Goal: Transaction & Acquisition: Purchase product/service

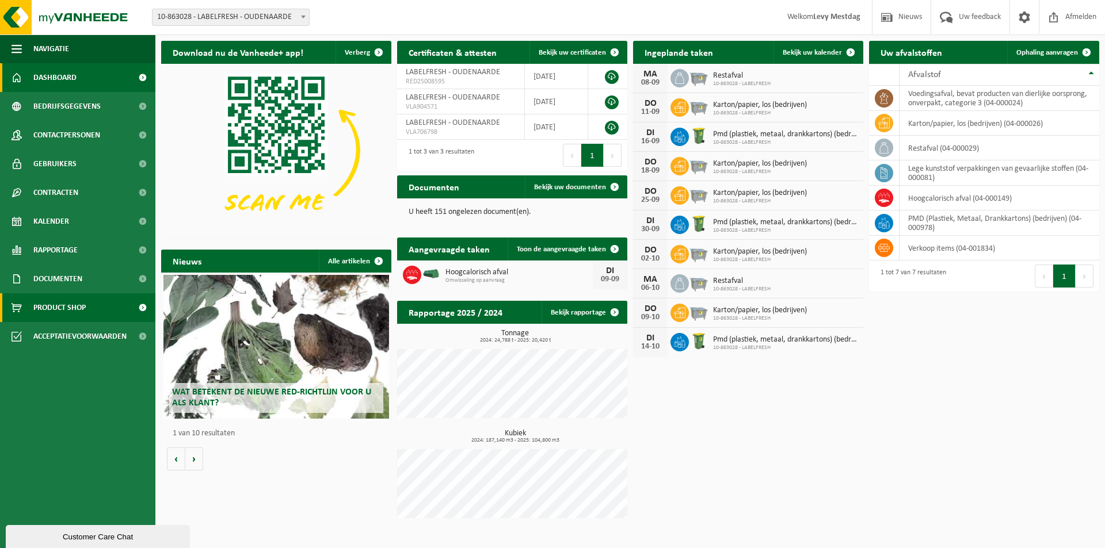
click at [74, 306] on span "Product Shop" at bounding box center [59, 307] width 52 height 29
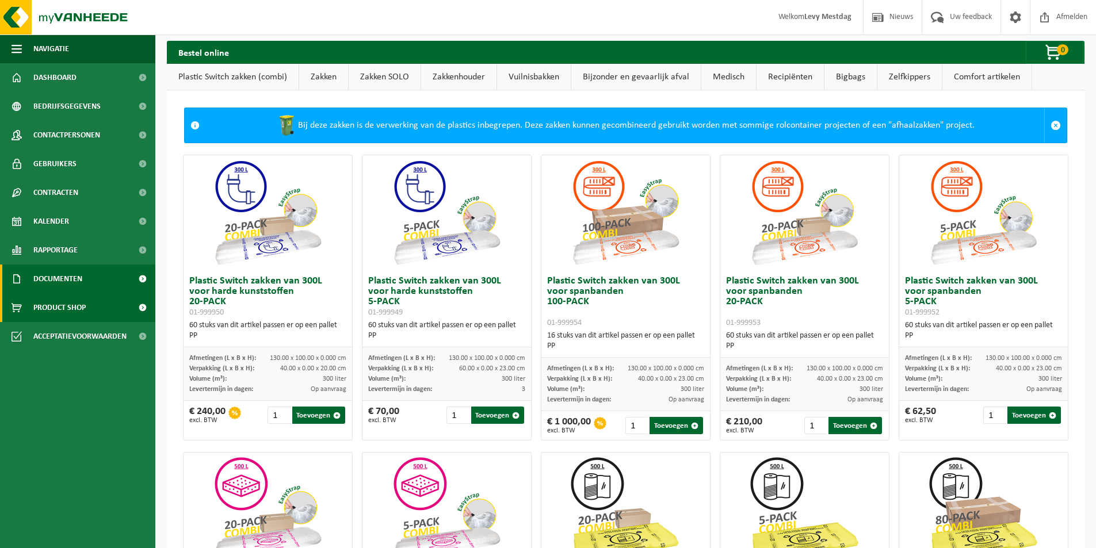
click at [66, 277] on span "Documenten" at bounding box center [57, 279] width 49 height 29
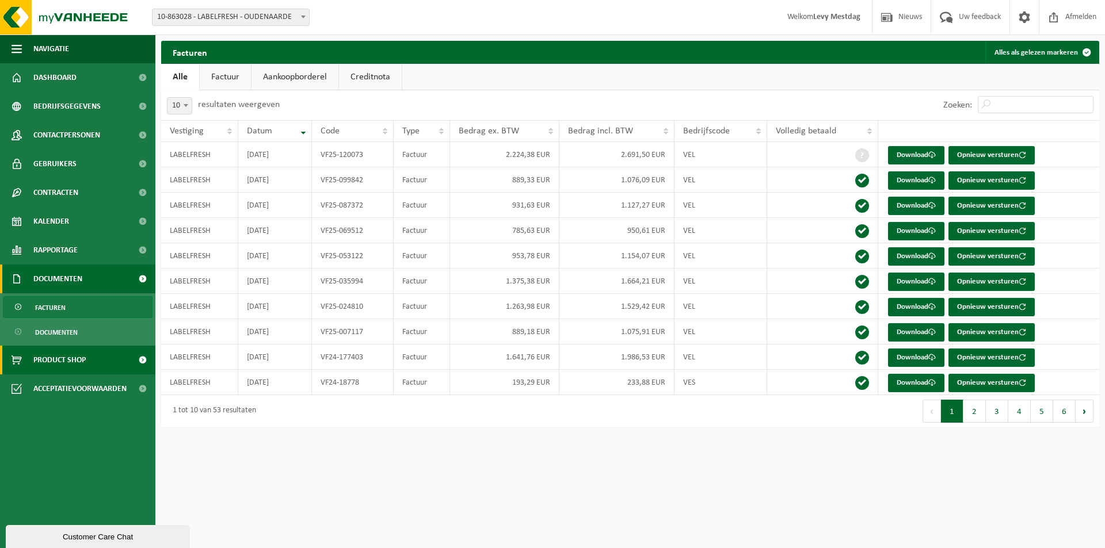
click at [77, 363] on span "Product Shop" at bounding box center [59, 360] width 52 height 29
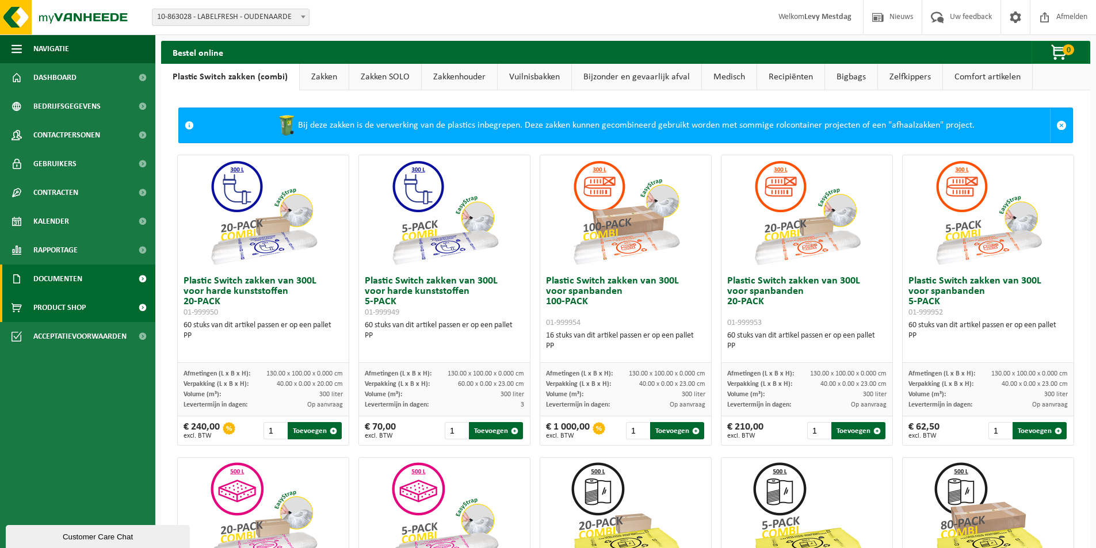
click at [79, 280] on span "Documenten" at bounding box center [57, 279] width 49 height 29
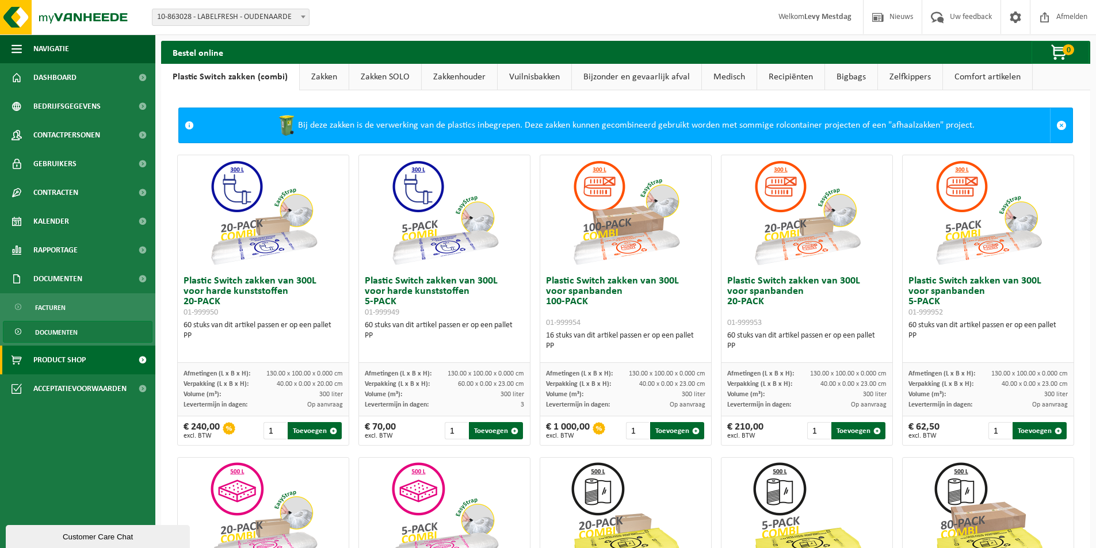
click at [66, 329] on span "Documenten" at bounding box center [56, 333] width 43 height 22
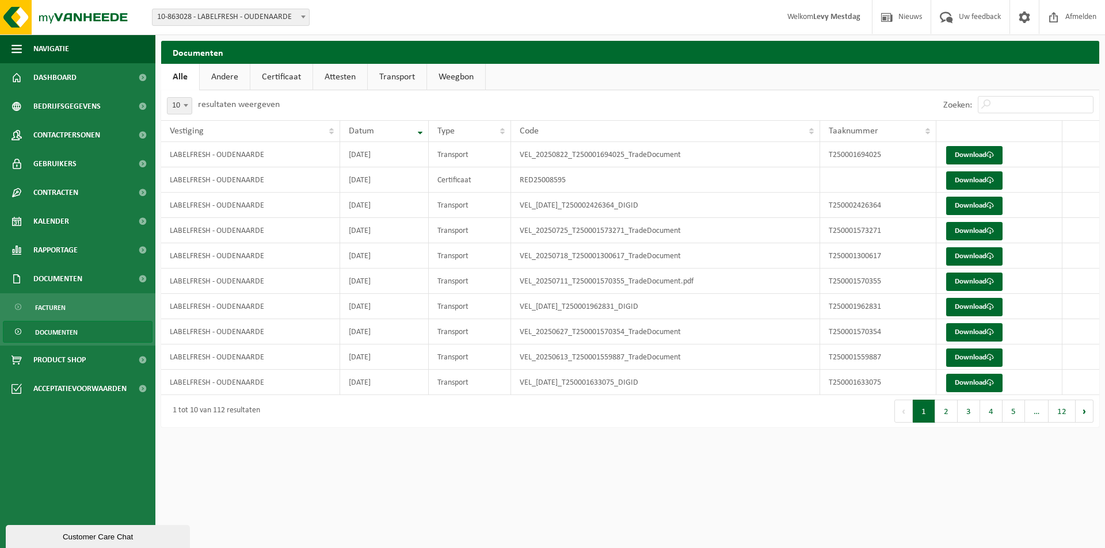
click at [60, 310] on span "Facturen" at bounding box center [50, 308] width 30 height 22
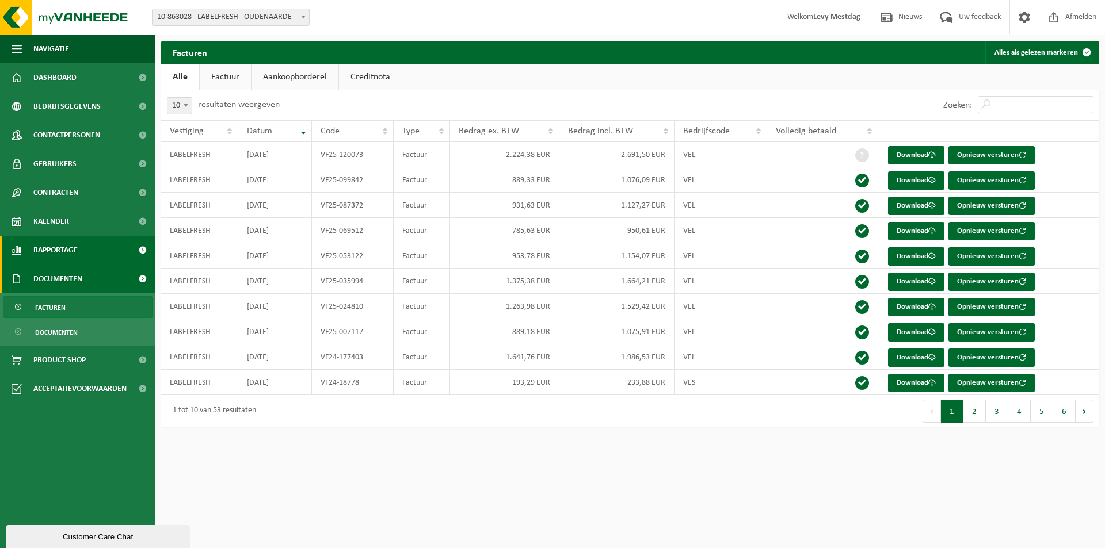
click at [77, 245] on span "Rapportage" at bounding box center [55, 250] width 44 height 29
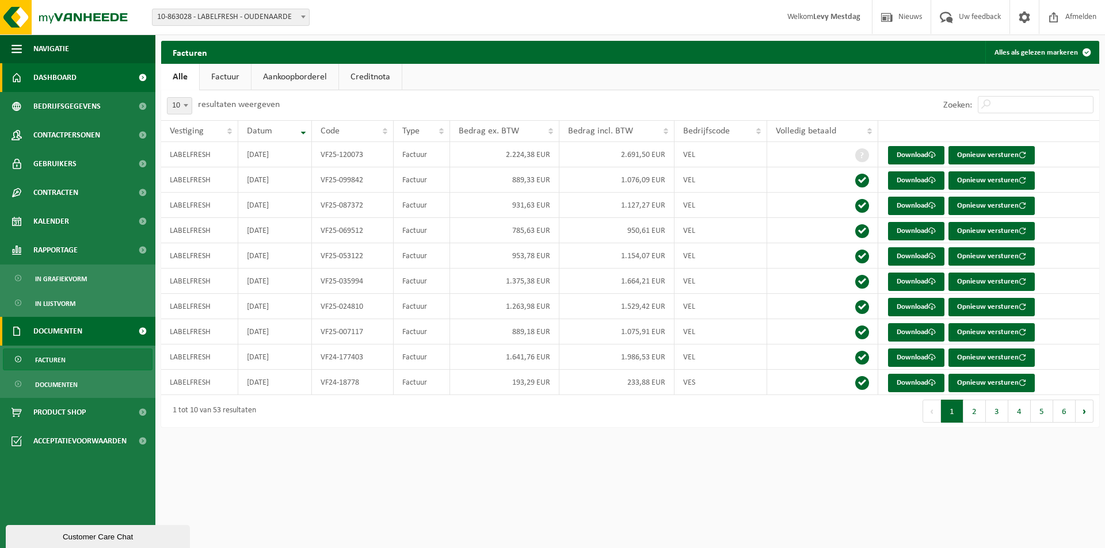
click at [78, 76] on link "Dashboard" at bounding box center [77, 77] width 155 height 29
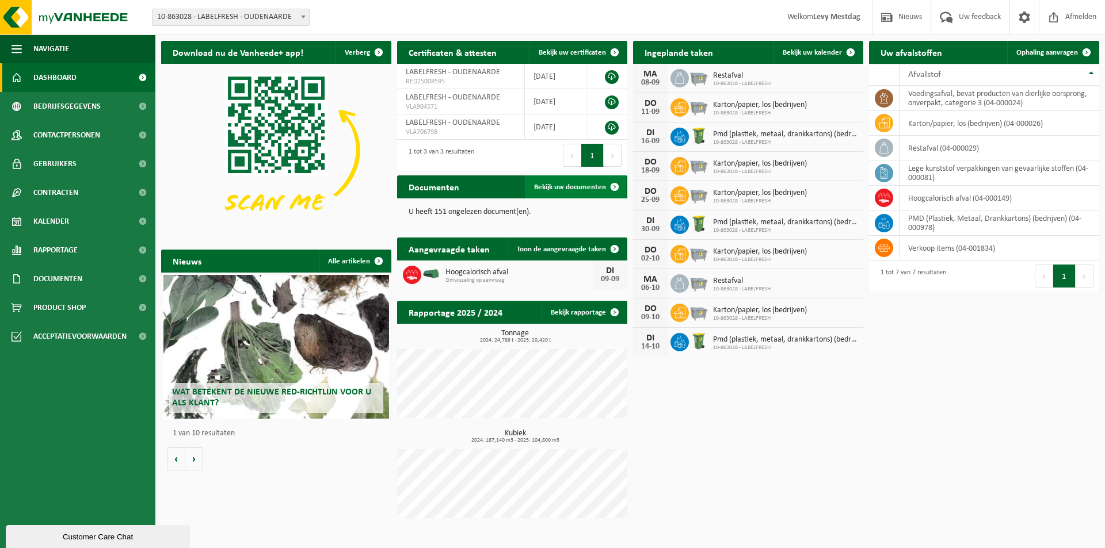
click at [577, 190] on span "Bekijk uw documenten" at bounding box center [570, 187] width 72 height 7
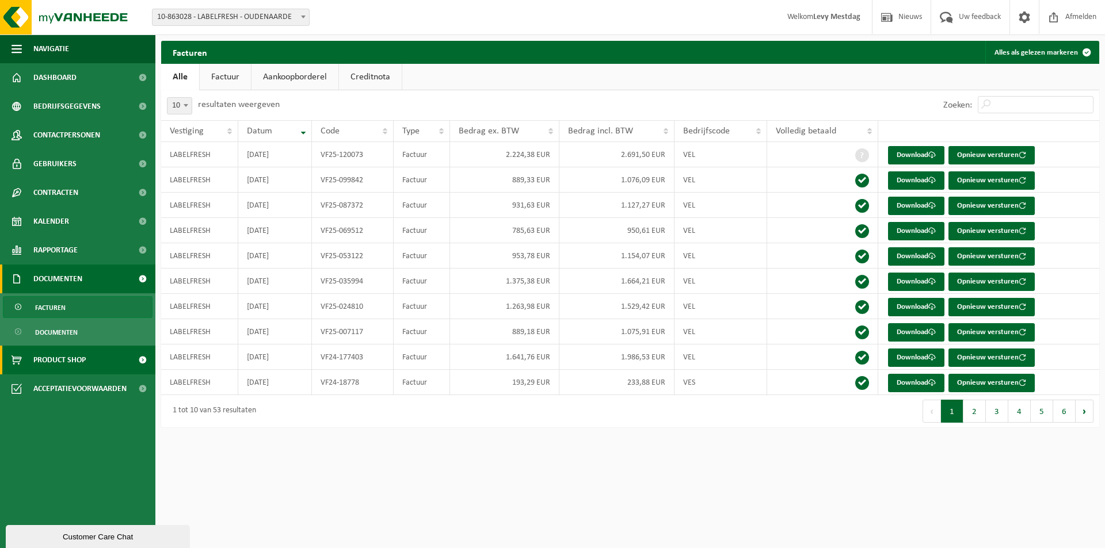
click at [72, 364] on span "Product Shop" at bounding box center [59, 360] width 52 height 29
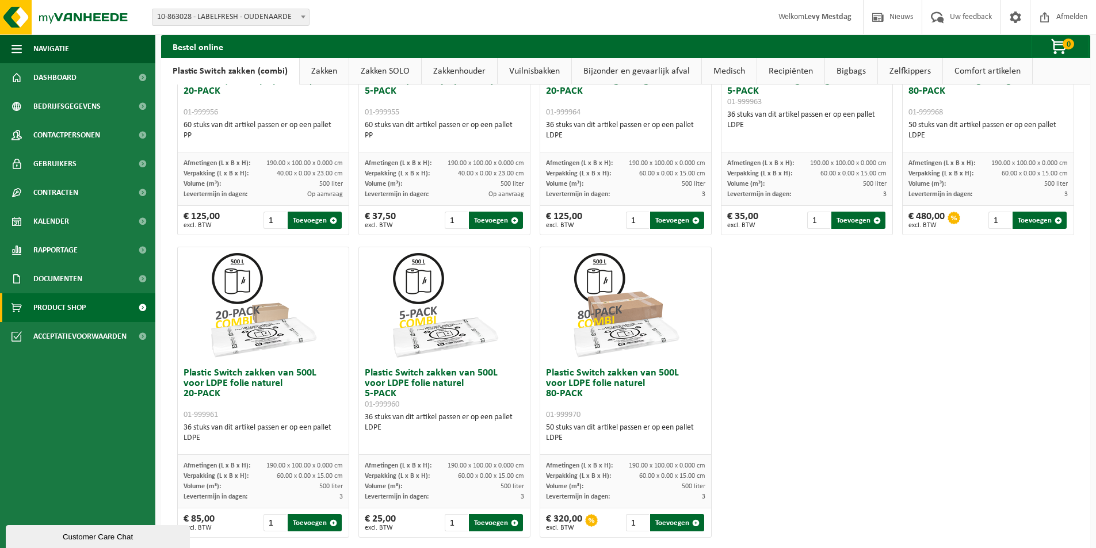
scroll to position [532, 0]
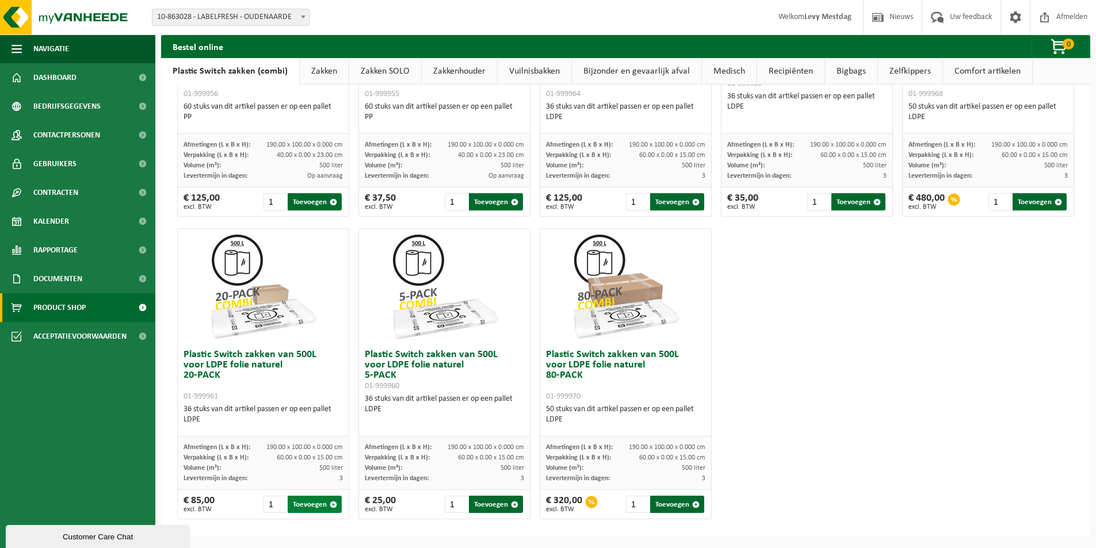
click at [311, 503] on button "Toevoegen" at bounding box center [315, 504] width 54 height 17
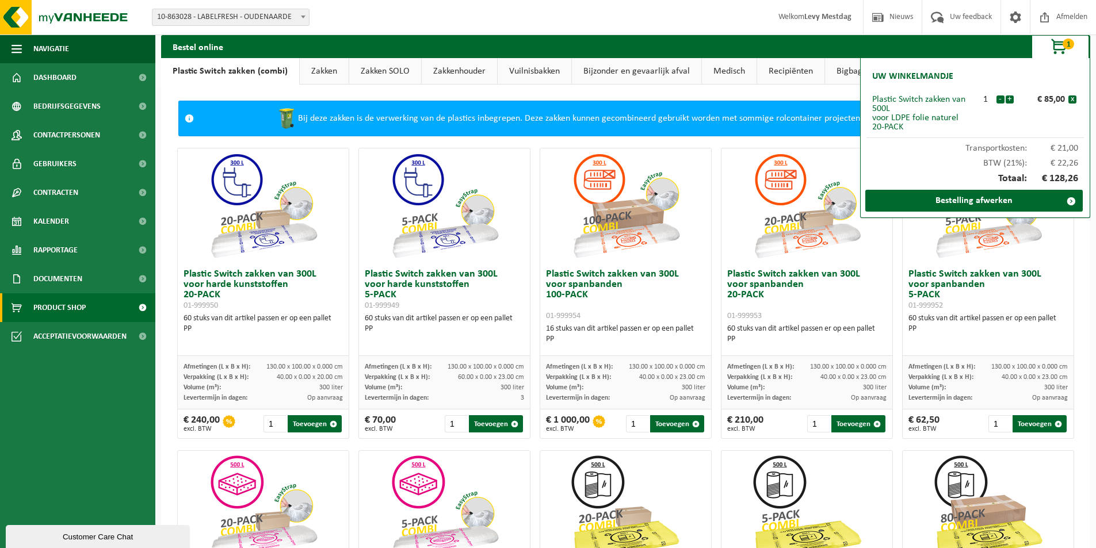
scroll to position [0, 0]
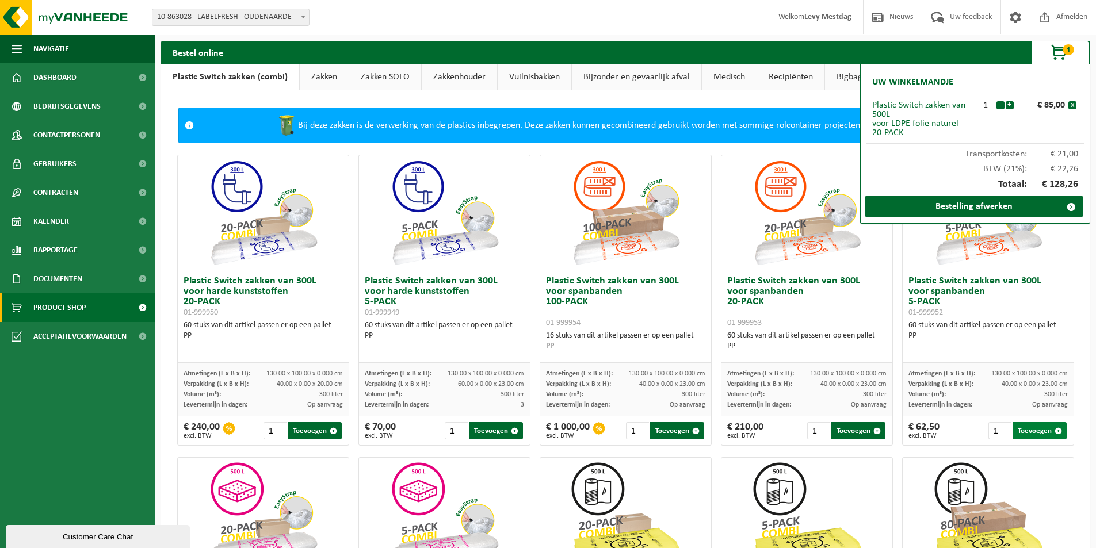
click at [1030, 431] on button "Toevoegen" at bounding box center [1040, 430] width 54 height 17
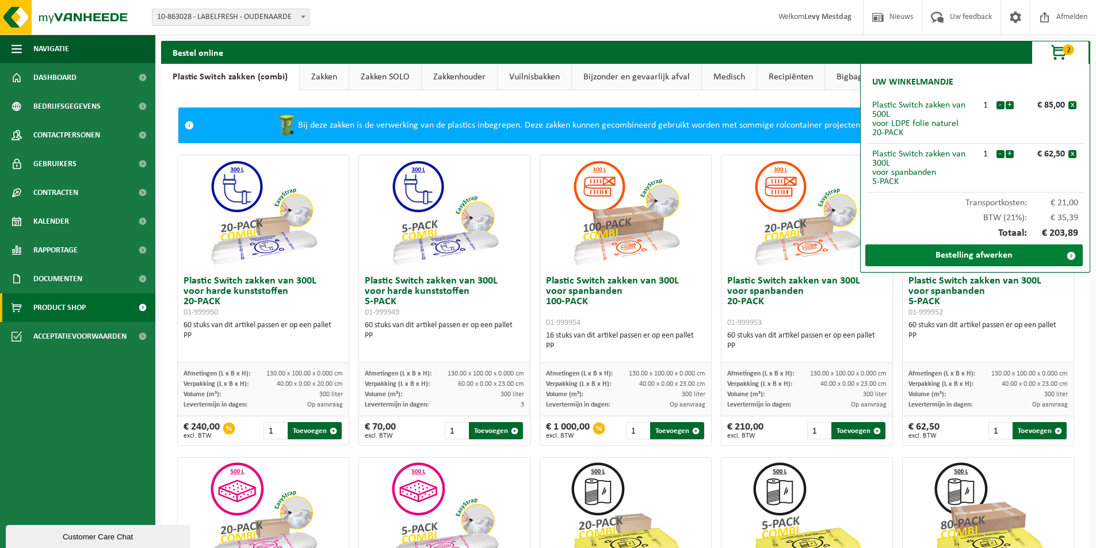
click at [979, 253] on link "Bestelling afwerken" at bounding box center [973, 256] width 217 height 22
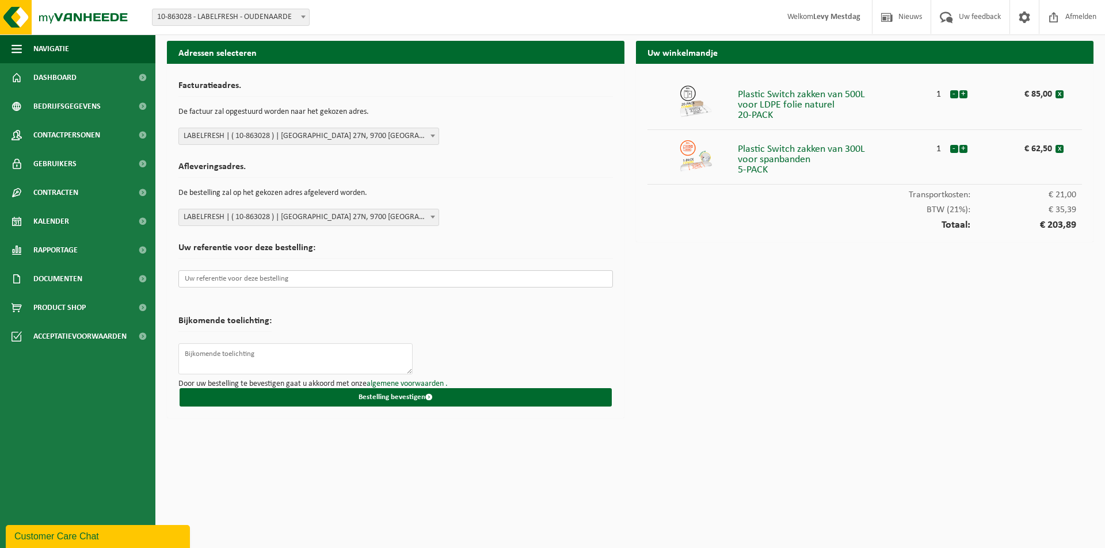
click at [262, 273] on input "text" at bounding box center [395, 278] width 434 height 17
click at [678, 375] on div "Uw winkelmandje Plastic Switch zakken van 500L voor LDPE folie naturel 20-PACK …" at bounding box center [864, 232] width 469 height 383
click at [223, 282] on input "text" at bounding box center [395, 278] width 434 height 17
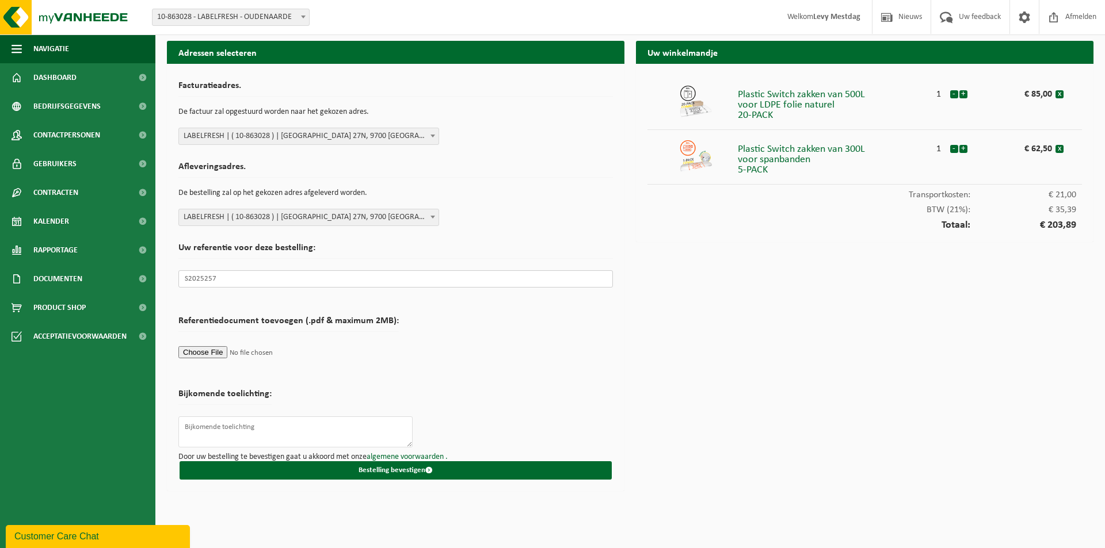
type input "S2025257"
click at [709, 243] on div "Uw winkelmandje Plastic Switch zakken van 500L voor LDPE folie naturel 20-PACK …" at bounding box center [864, 269] width 469 height 456
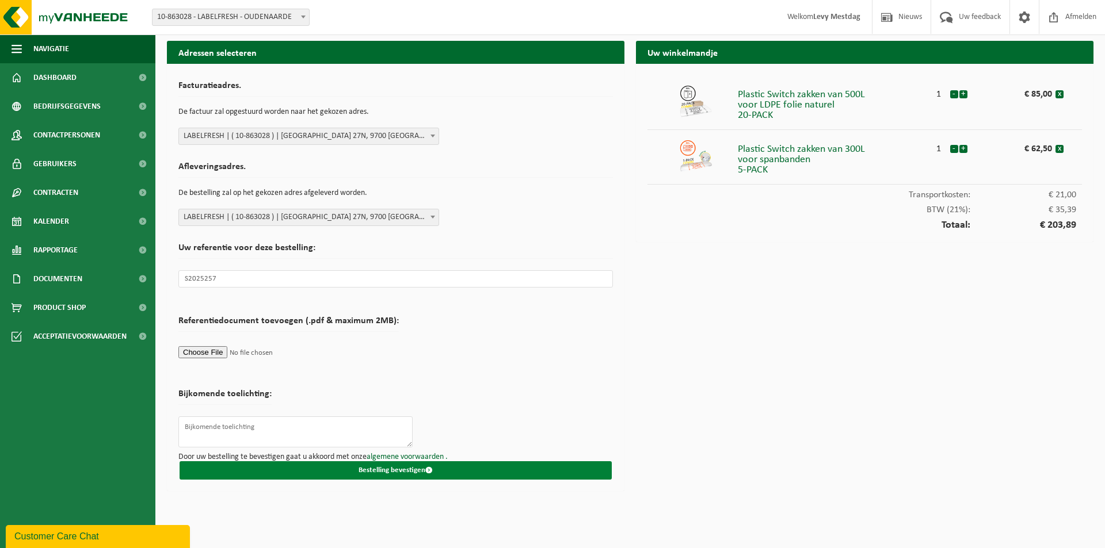
click at [362, 468] on button "Bestelling bevestigen" at bounding box center [396, 470] width 432 height 18
